Goal: Task Accomplishment & Management: Use online tool/utility

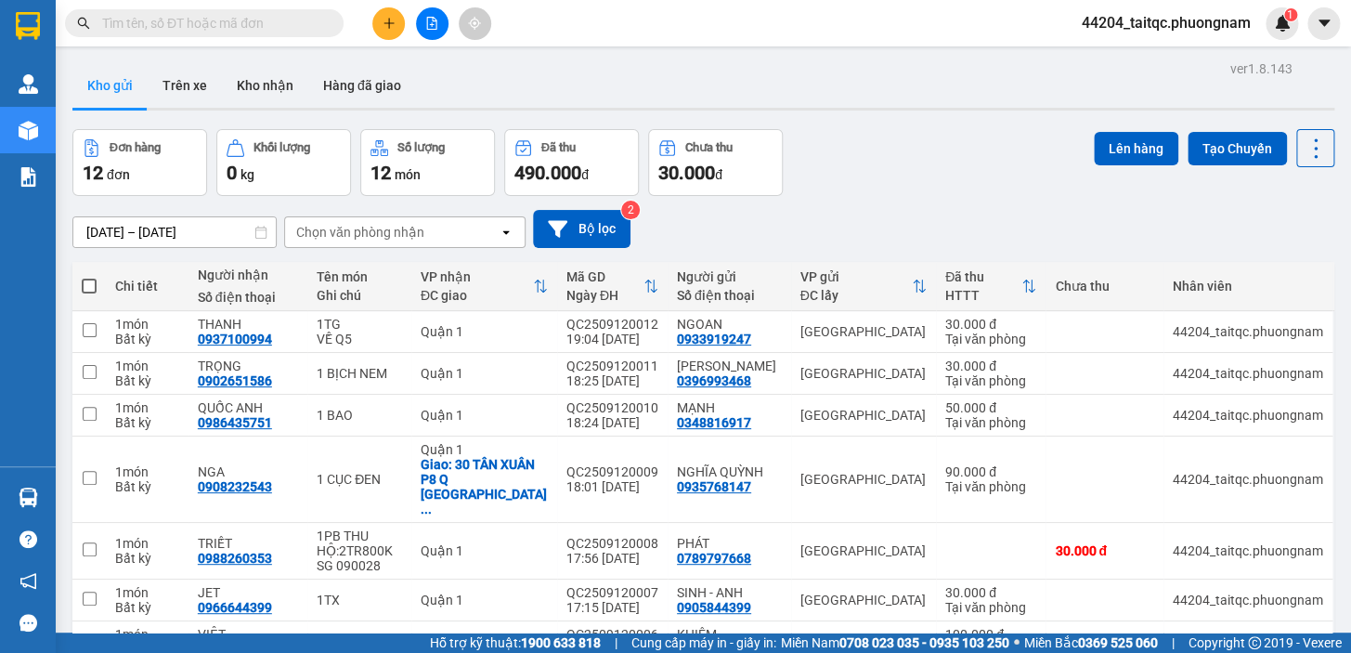
click at [80, 284] on th at bounding box center [88, 286] width 33 height 49
click at [84, 283] on span at bounding box center [89, 286] width 15 height 15
click at [89, 277] on input "checkbox" at bounding box center [89, 277] width 0 height 0
checkbox input "true"
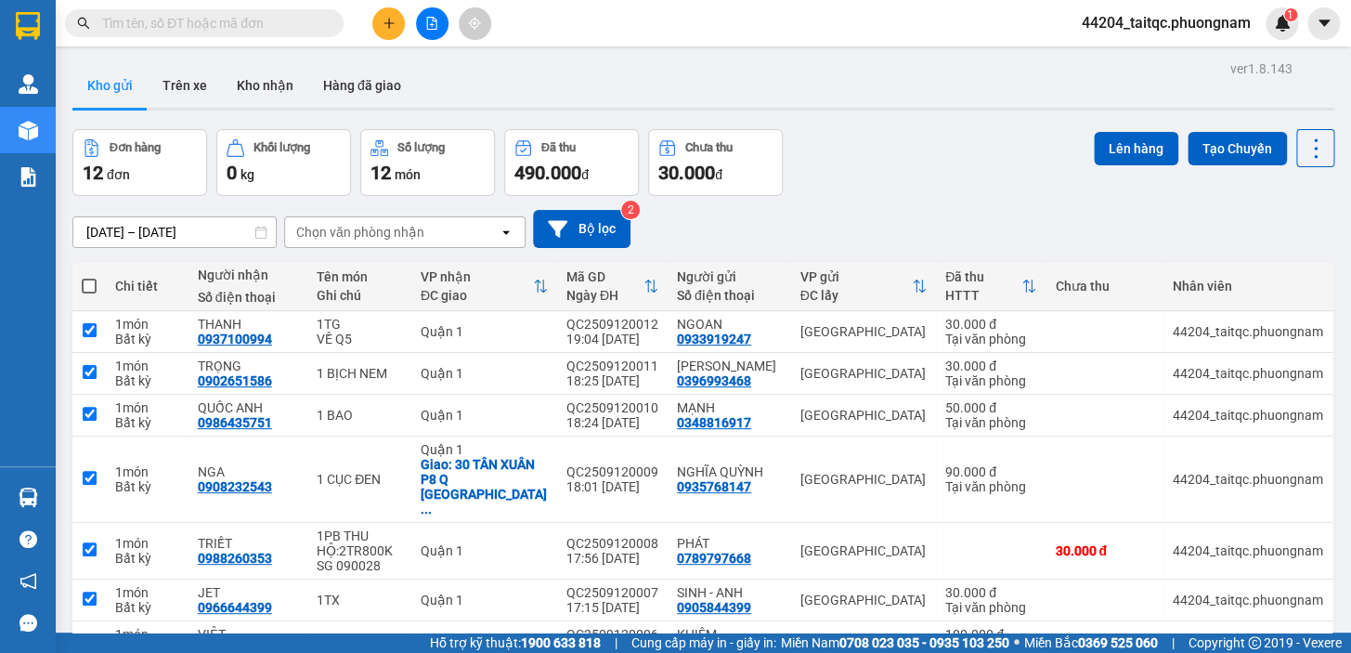
checkbox input "true"
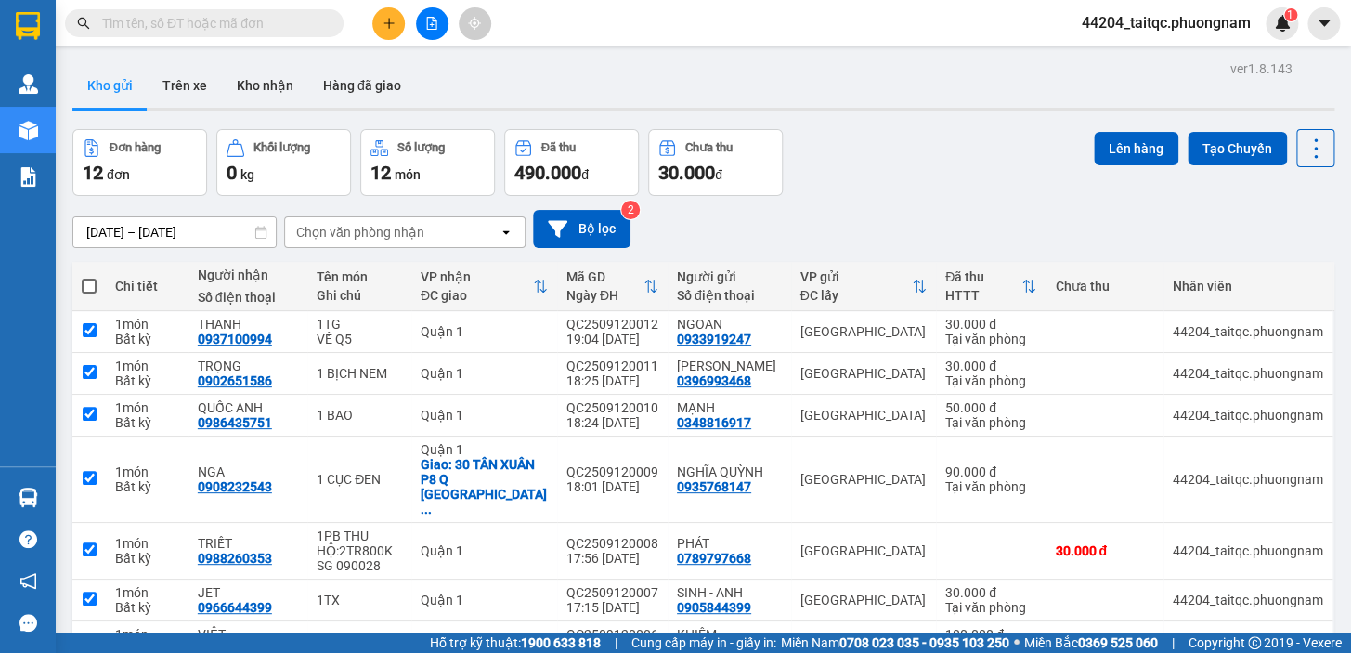
checkbox input "true"
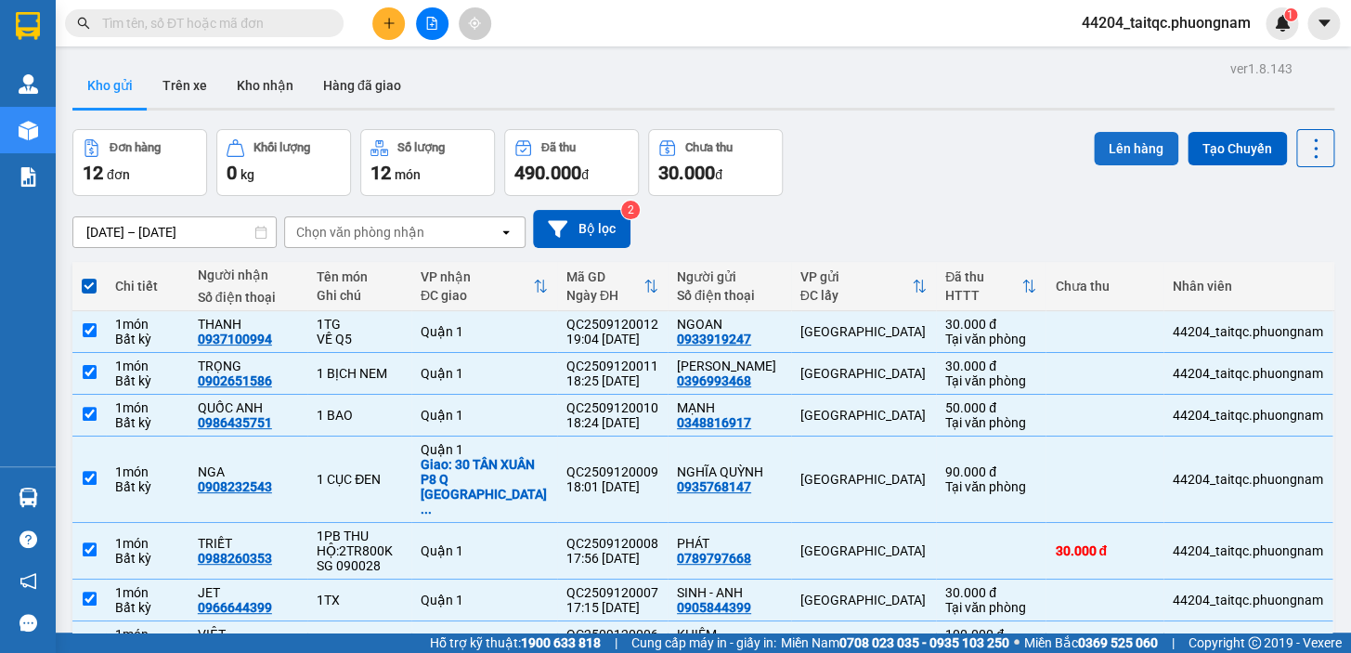
click at [1156, 153] on button "Lên hàng" at bounding box center [1136, 148] width 85 height 33
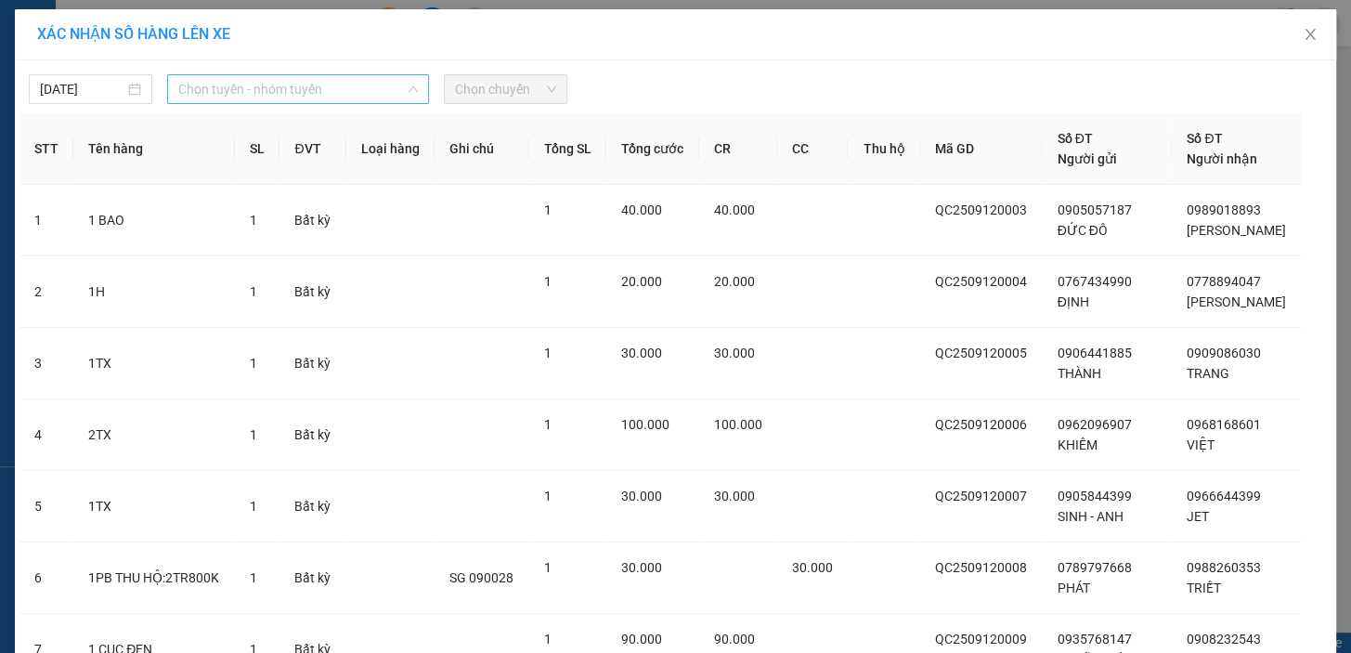
click at [203, 87] on span "Chọn tuyến - nhóm tuyến" at bounding box center [298, 89] width 240 height 28
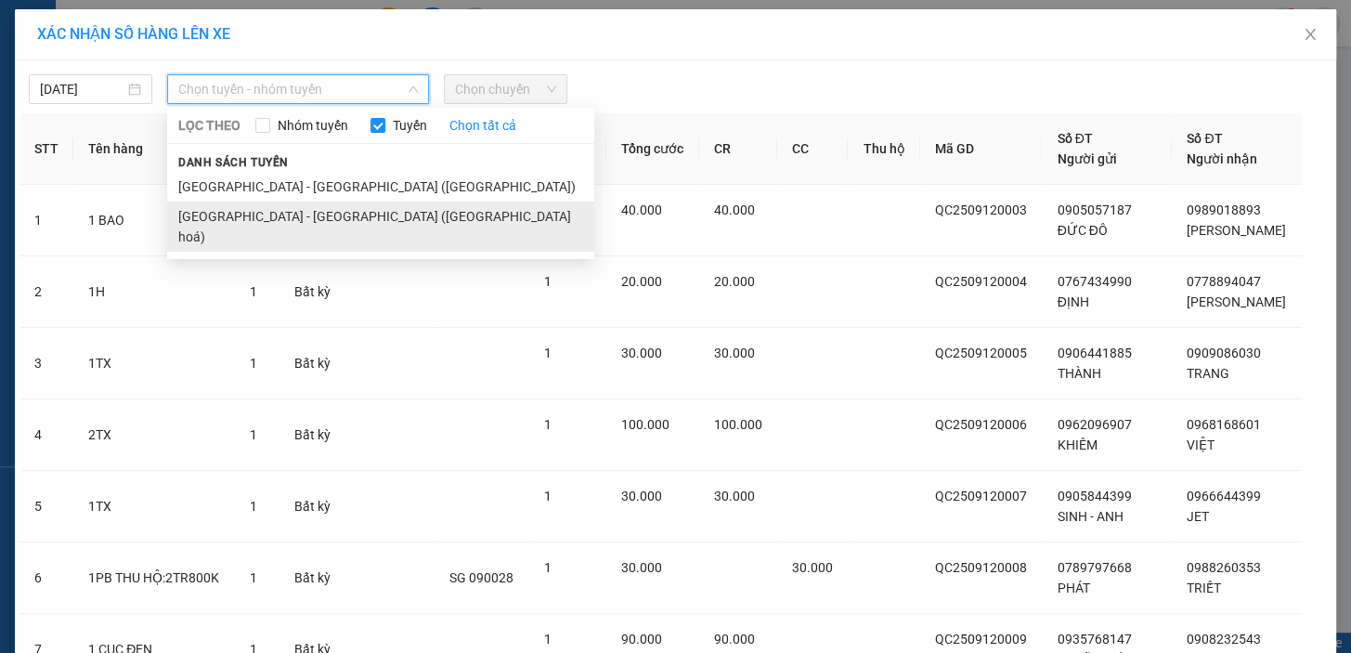
click at [252, 209] on li "[GEOGRAPHIC_DATA] - [GEOGRAPHIC_DATA] ([GEOGRAPHIC_DATA] hoá)" at bounding box center [380, 227] width 427 height 50
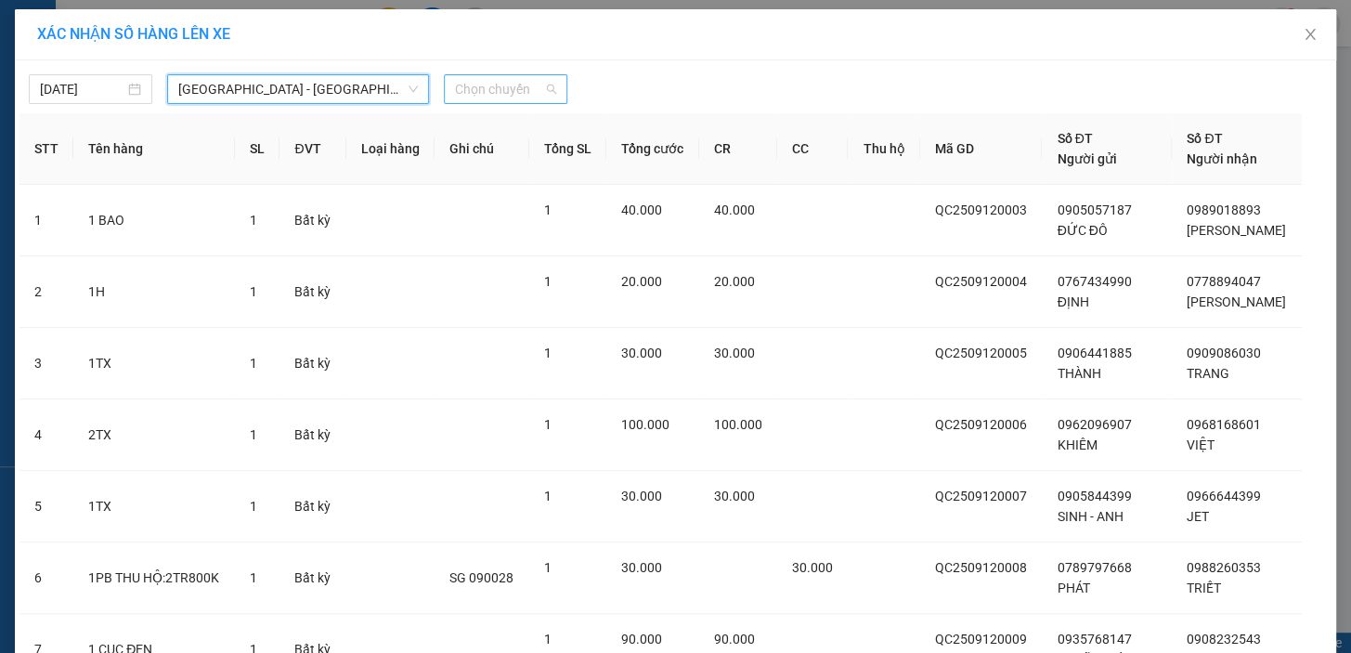
click at [499, 96] on span "Chọn chuyến" at bounding box center [505, 89] width 101 height 28
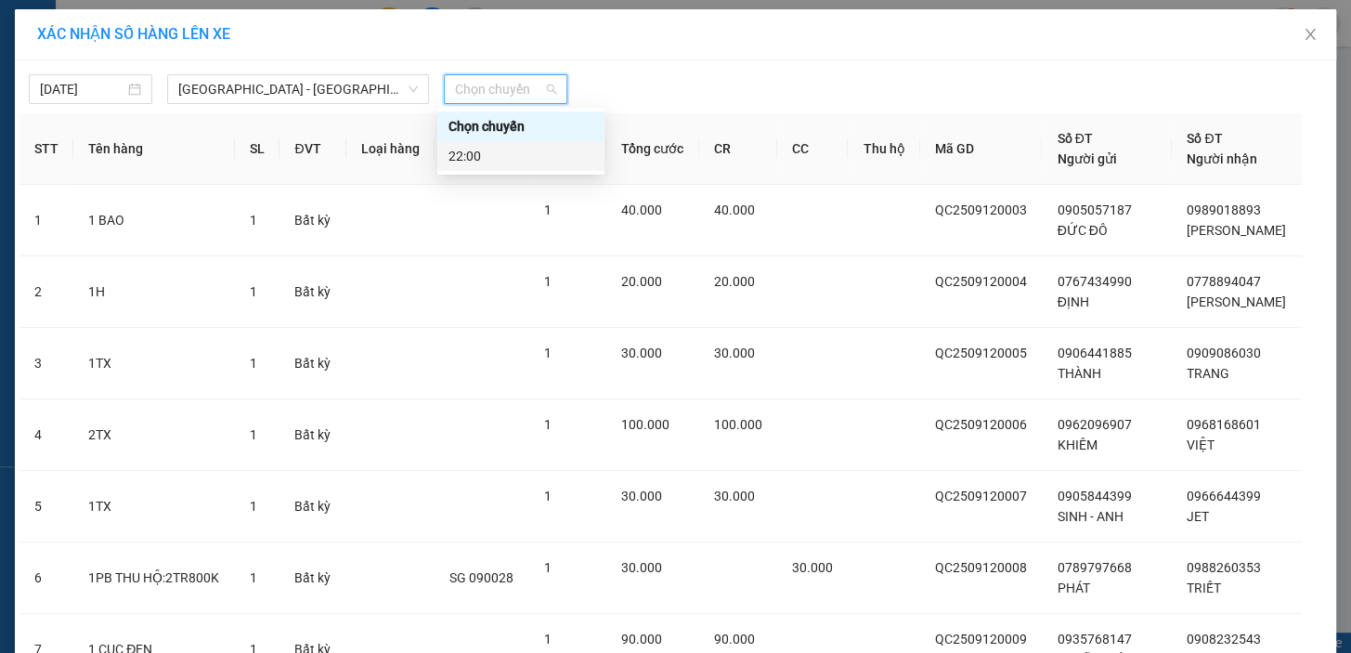
click at [497, 158] on div "22:00" at bounding box center [521, 156] width 145 height 20
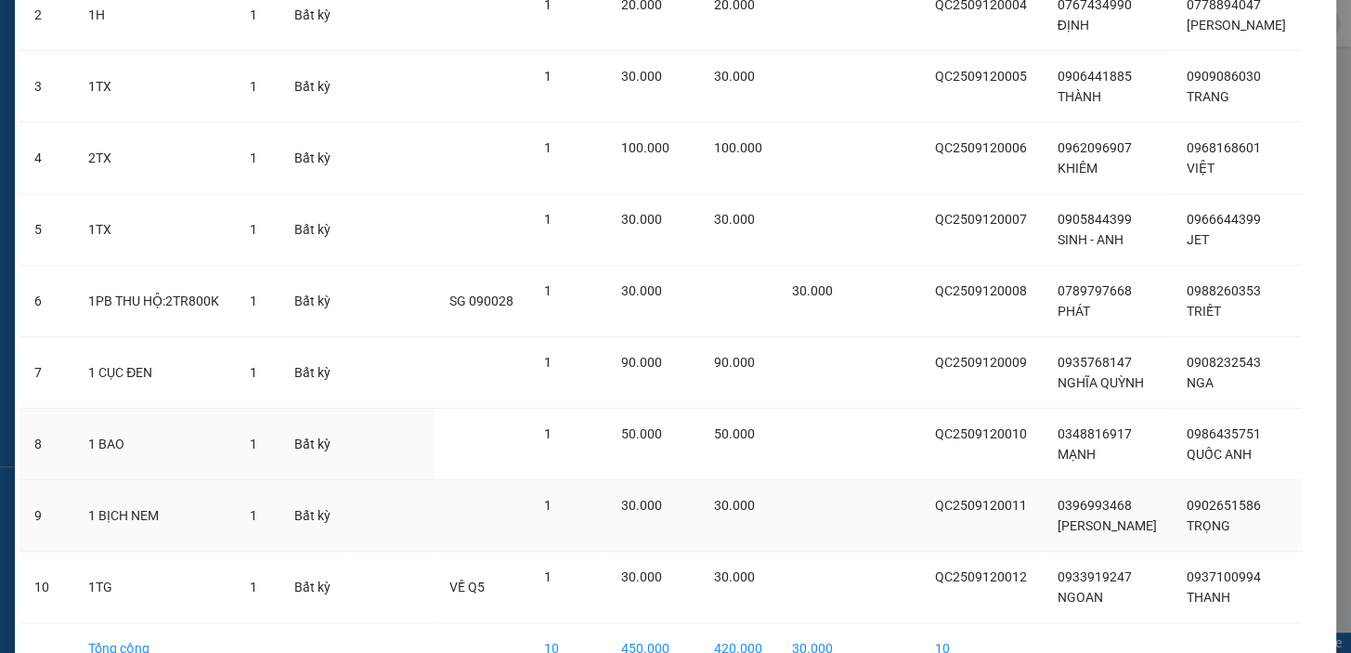
scroll to position [392, 0]
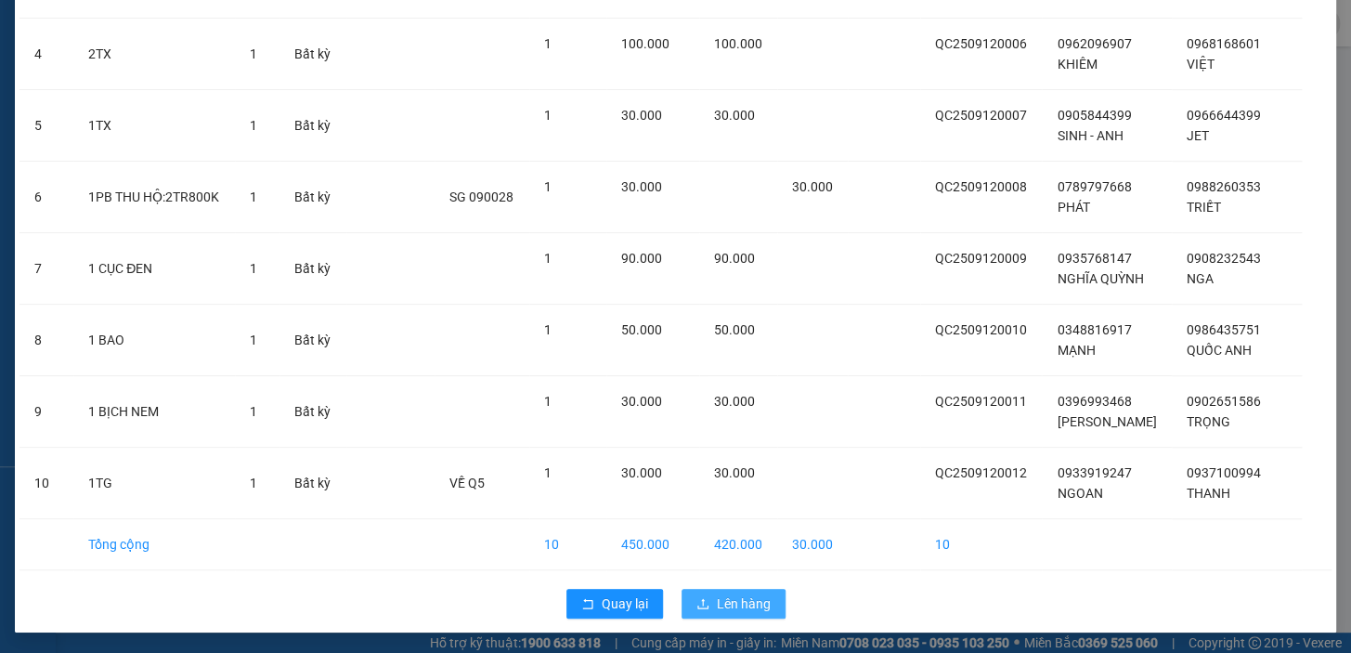
click at [739, 596] on span "Lên hàng" at bounding box center [744, 603] width 54 height 20
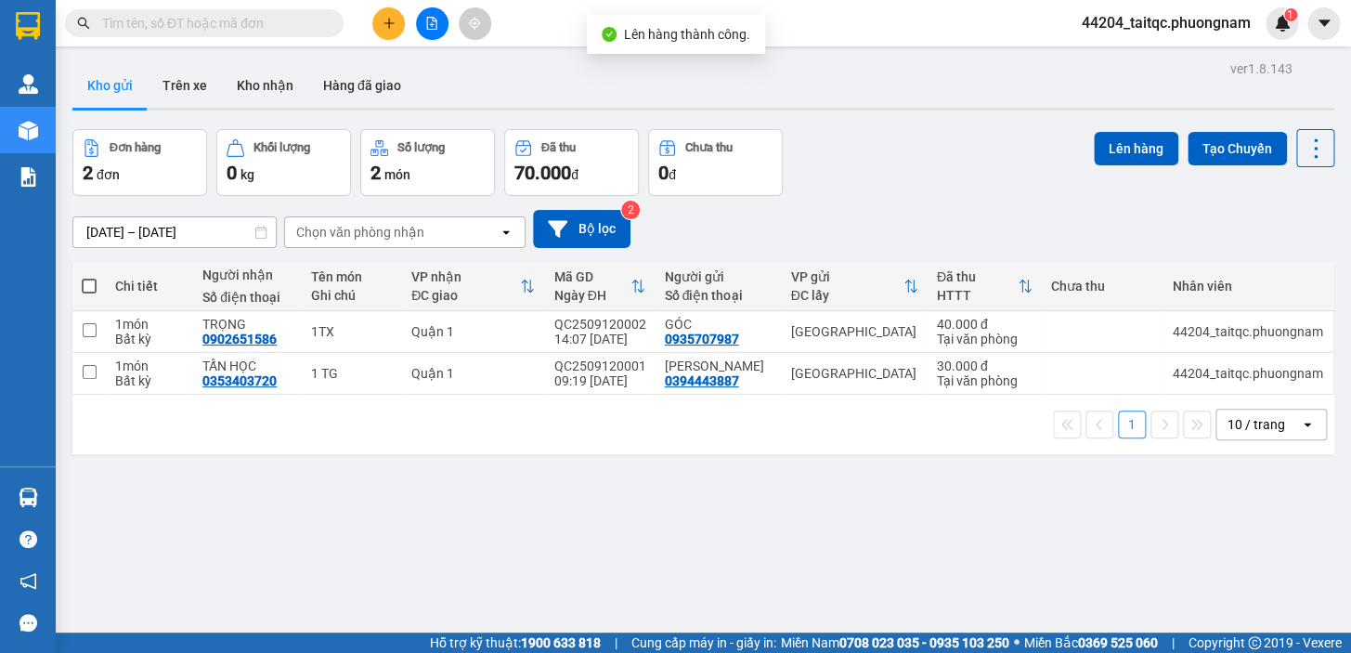
click at [93, 281] on span at bounding box center [89, 286] width 15 height 15
click at [89, 277] on input "checkbox" at bounding box center [89, 277] width 0 height 0
checkbox input "true"
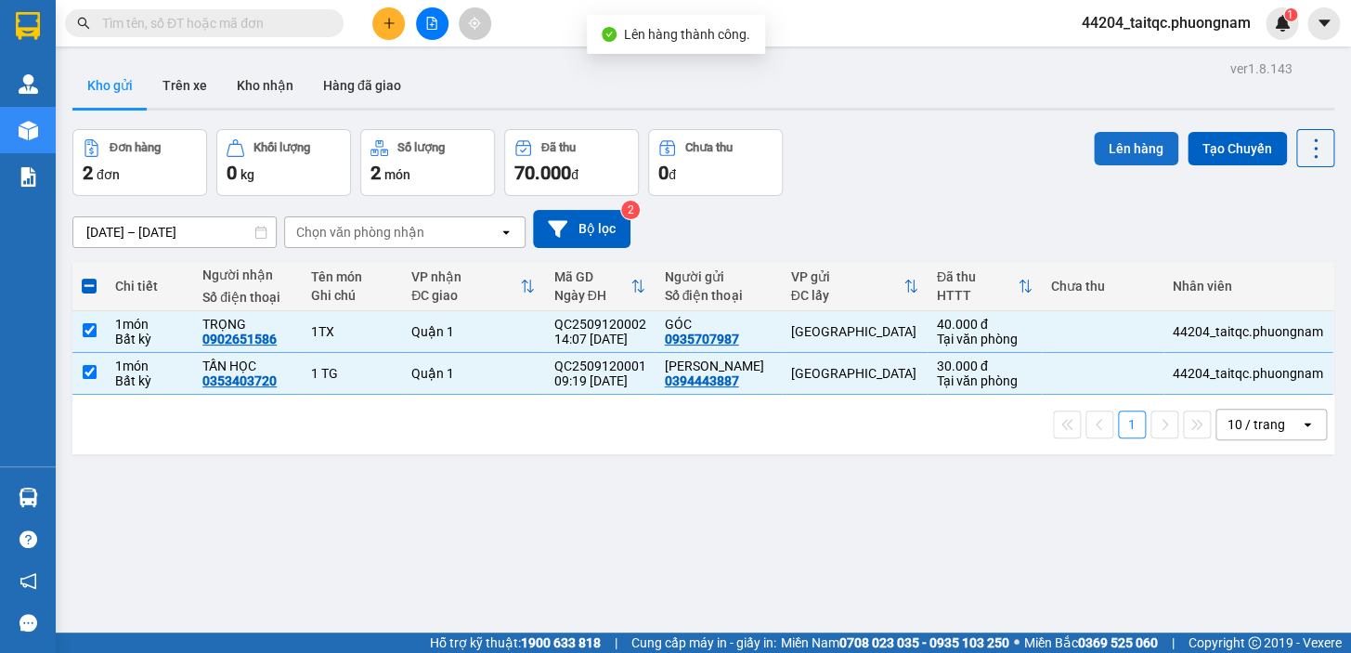
click at [1106, 154] on button "Lên hàng" at bounding box center [1136, 148] width 85 height 33
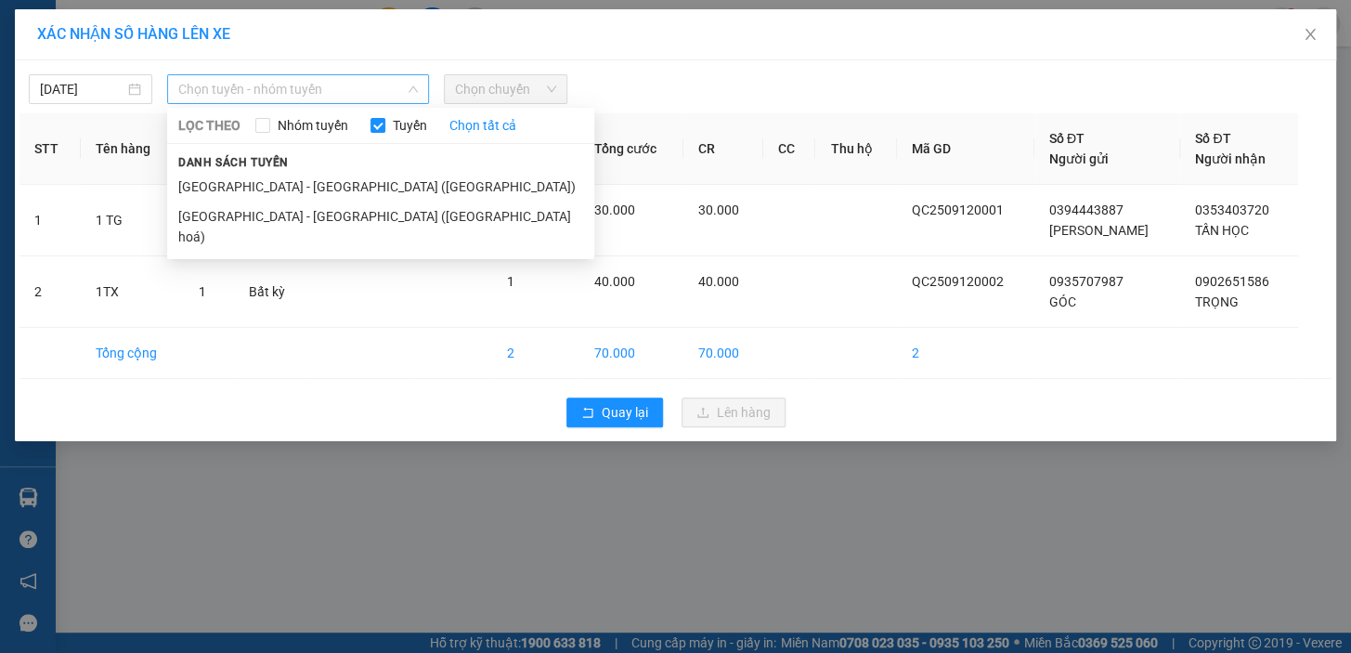
click at [325, 93] on span "Chọn tuyến - nhóm tuyến" at bounding box center [298, 89] width 240 height 28
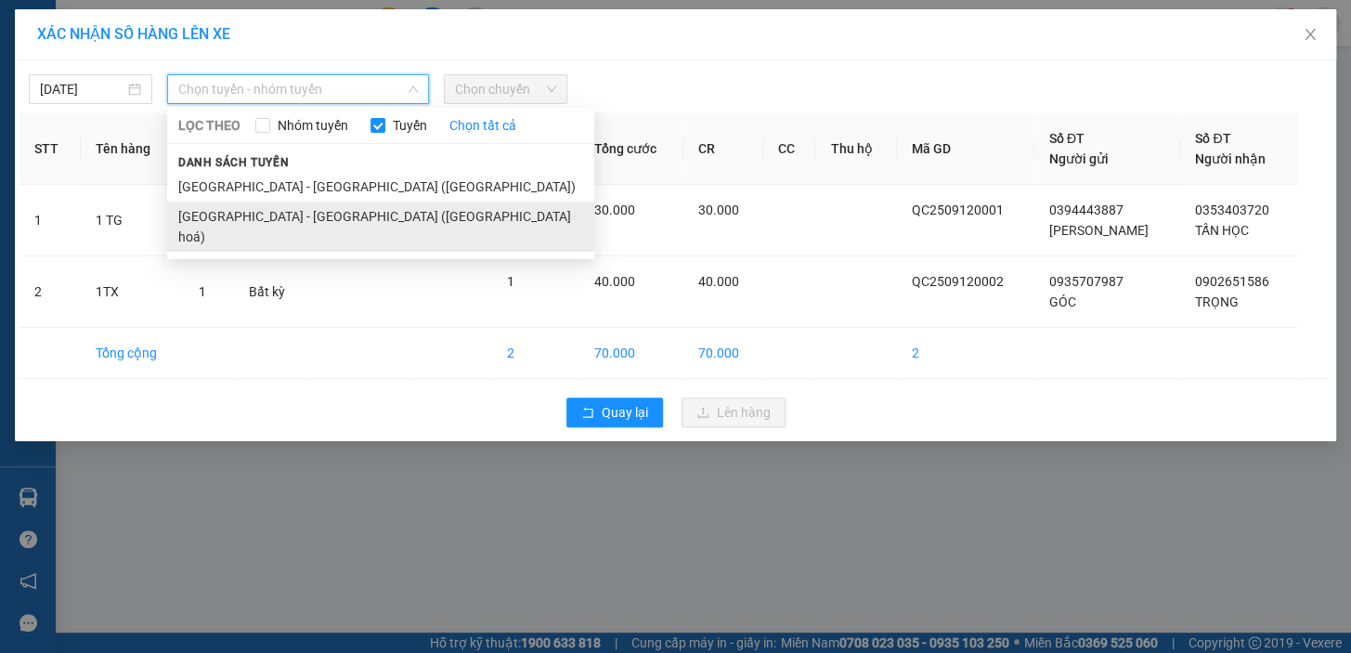
click at [319, 215] on li "[GEOGRAPHIC_DATA] - [GEOGRAPHIC_DATA] ([GEOGRAPHIC_DATA] hoá)" at bounding box center [380, 227] width 427 height 50
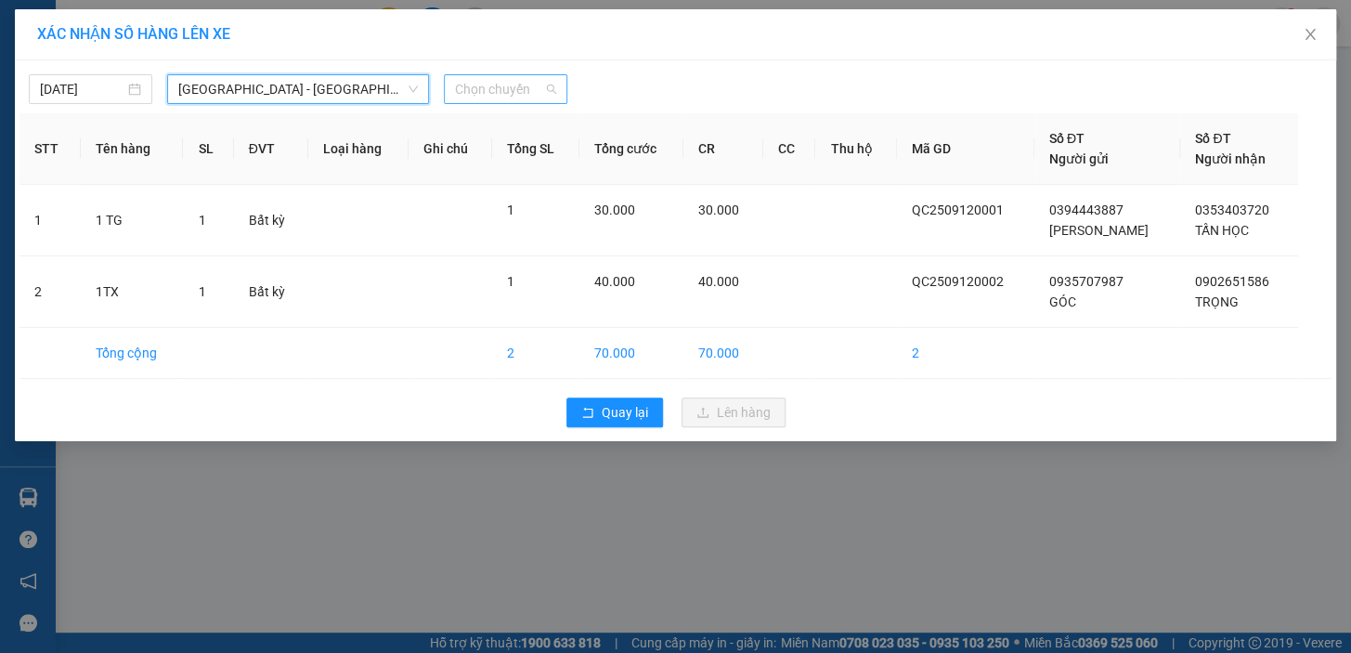
click at [507, 84] on span "Chọn chuyến" at bounding box center [505, 89] width 101 height 28
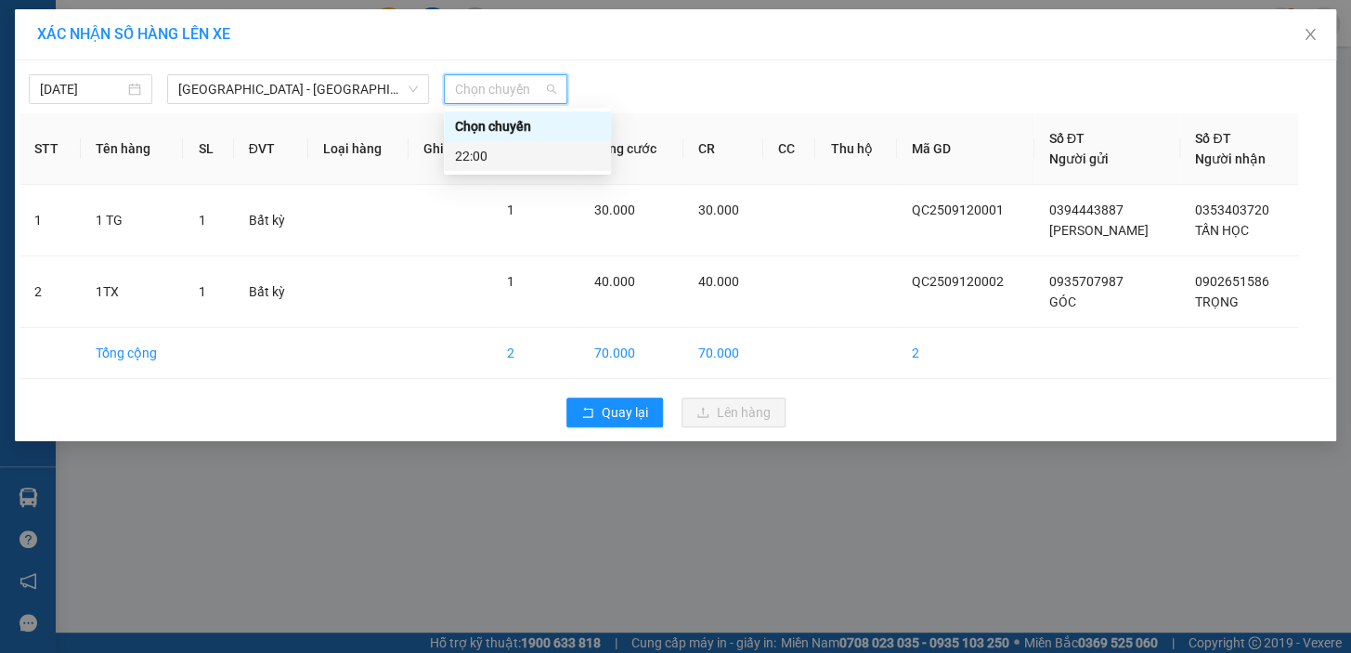
click at [509, 154] on div "22:00" at bounding box center [527, 156] width 145 height 20
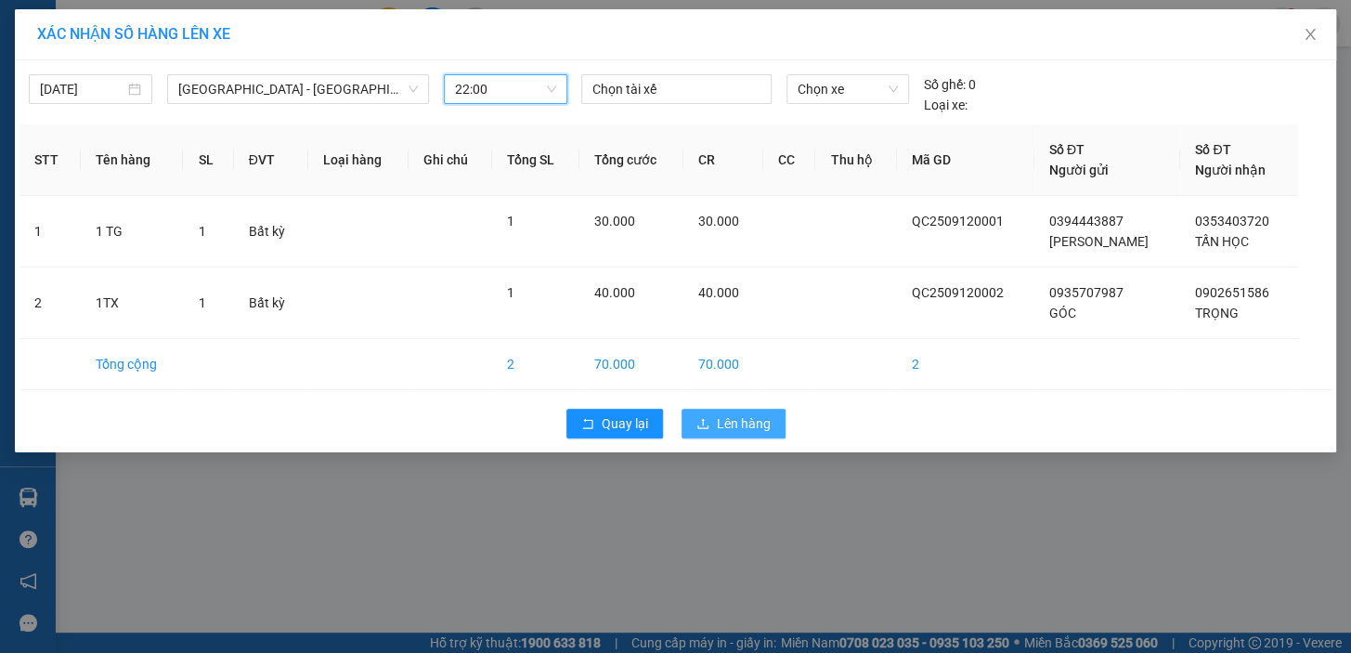
click at [704, 411] on button "Lên hàng" at bounding box center [734, 424] width 104 height 30
